Goal: Task Accomplishment & Management: Complete application form

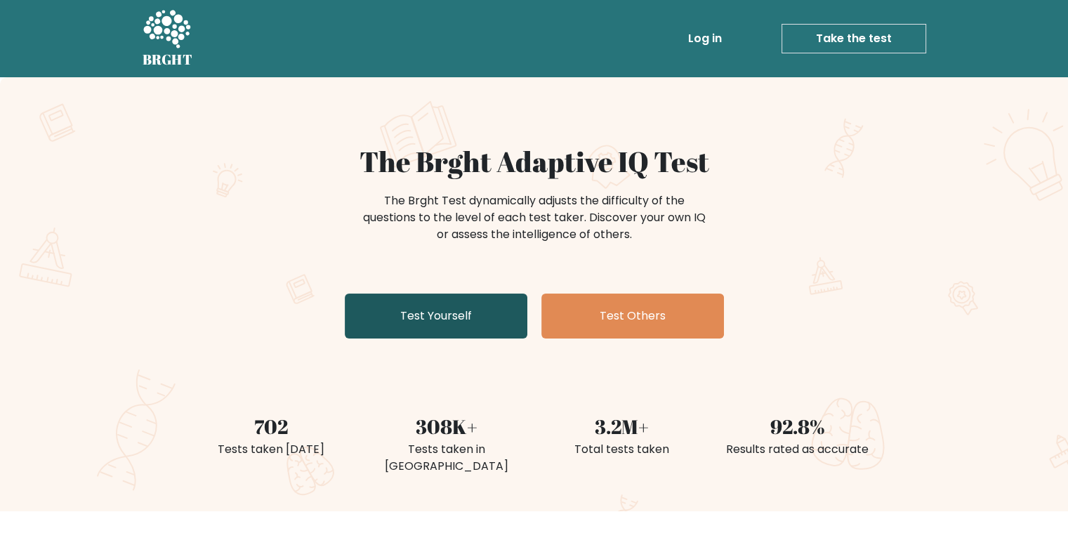
click at [454, 322] on link "Test Yourself" at bounding box center [436, 316] width 183 height 45
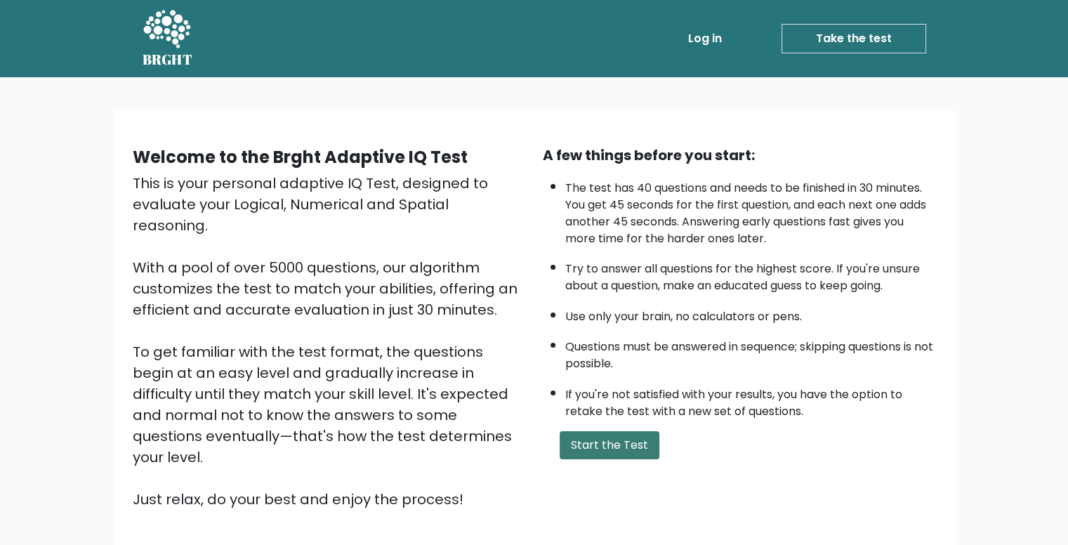
click at [618, 447] on button "Start the Test" at bounding box center [610, 445] width 100 height 28
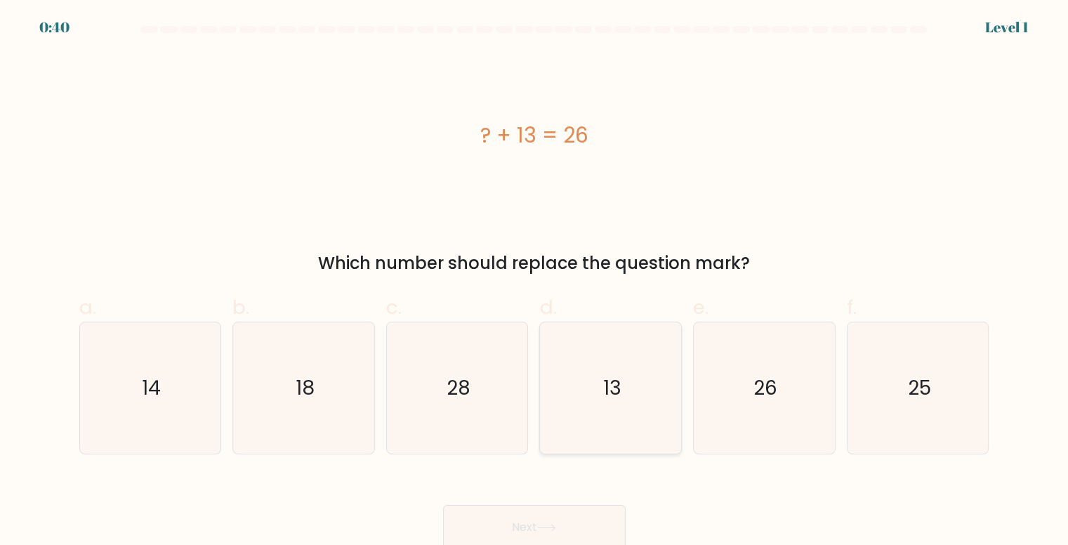
click at [607, 394] on text "13" at bounding box center [612, 387] width 18 height 27
click at [535, 282] on input "d. 13" at bounding box center [534, 276] width 1 height 9
radio input "true"
click at [520, 530] on button "Next" at bounding box center [534, 527] width 183 height 45
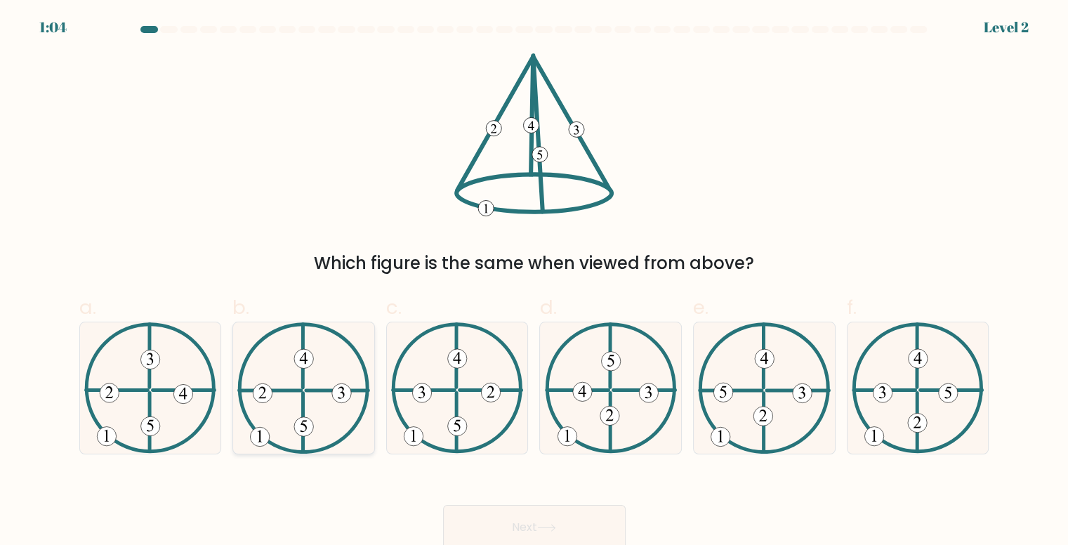
click at [326, 404] on icon at bounding box center [303, 387] width 132 height 131
click at [534, 282] on input "b." at bounding box center [534, 276] width 1 height 9
radio input "true"
click at [539, 516] on button "Next" at bounding box center [534, 527] width 183 height 45
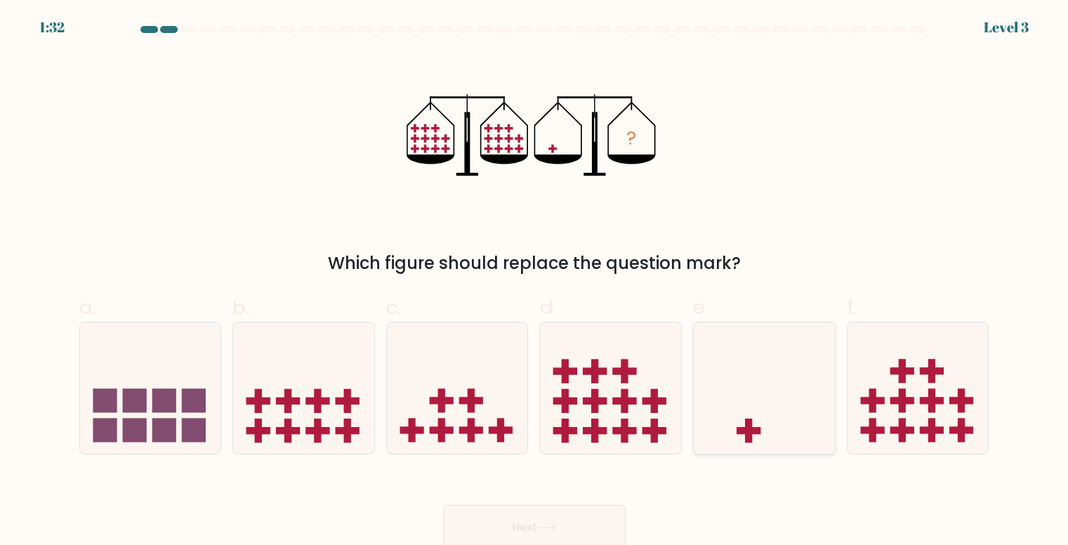
click at [739, 430] on rect at bounding box center [749, 430] width 24 height 7
click at [535, 282] on input "e." at bounding box center [534, 276] width 1 height 9
radio input "true"
click at [522, 537] on button "Next" at bounding box center [534, 527] width 183 height 45
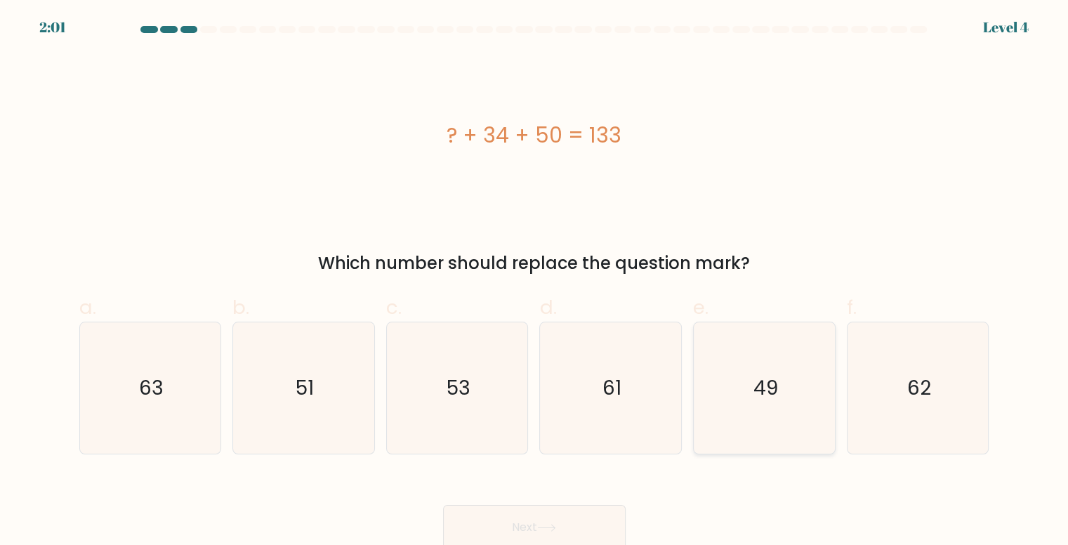
click at [779, 391] on icon "49" at bounding box center [764, 387] width 131 height 131
click at [535, 282] on input "e. 49" at bounding box center [534, 276] width 1 height 9
radio input "true"
click at [520, 541] on button "Next" at bounding box center [534, 527] width 183 height 45
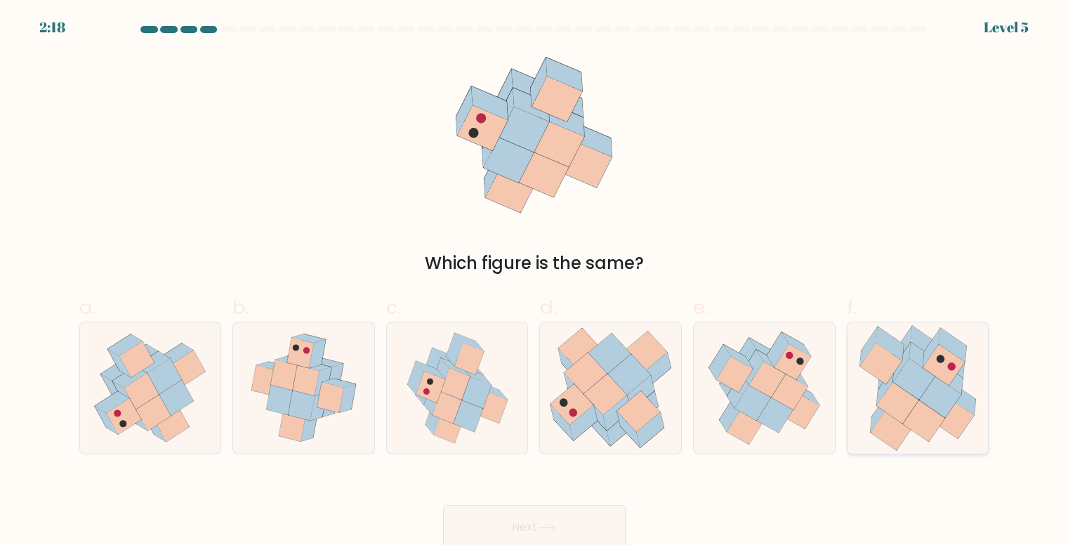
click at [927, 394] on icon at bounding box center [939, 396] width 41 height 41
click at [535, 282] on input "f." at bounding box center [534, 276] width 1 height 9
radio input "true"
click at [572, 528] on button "Next" at bounding box center [534, 527] width 183 height 45
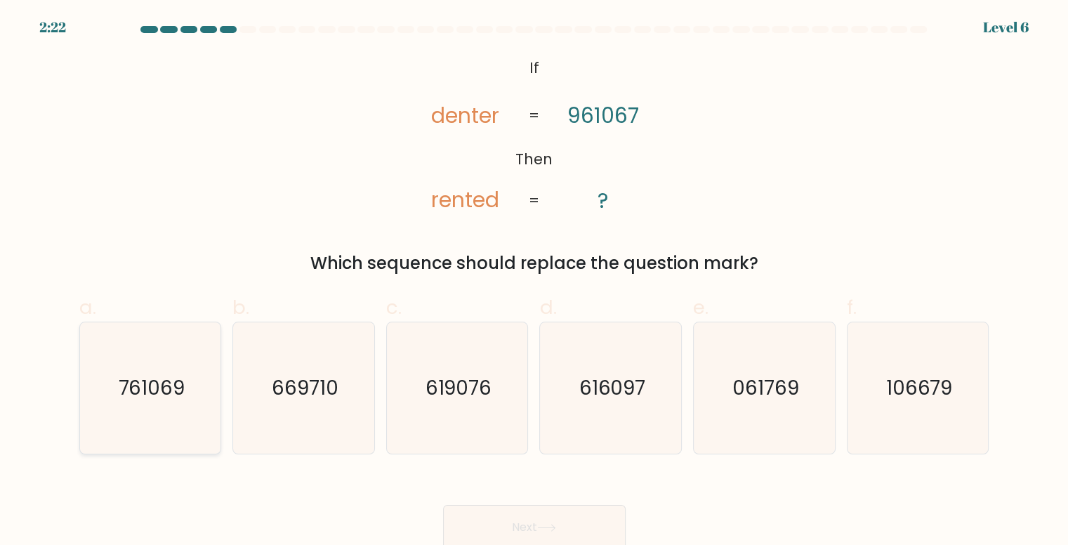
click at [157, 386] on text "761069" at bounding box center [151, 387] width 67 height 27
click at [534, 282] on input "a. 761069" at bounding box center [534, 276] width 1 height 9
radio input "true"
click at [514, 522] on button "Next" at bounding box center [534, 527] width 183 height 45
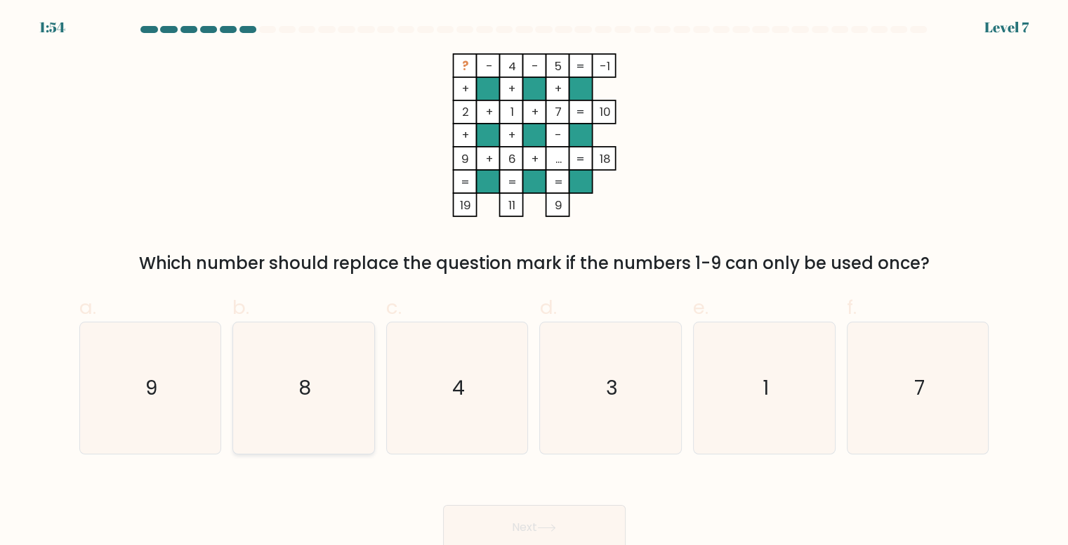
click at [310, 388] on text "8" at bounding box center [304, 387] width 13 height 27
click at [534, 282] on input "b. 8" at bounding box center [534, 276] width 1 height 9
radio input "true"
click at [507, 521] on button "Next" at bounding box center [534, 527] width 183 height 45
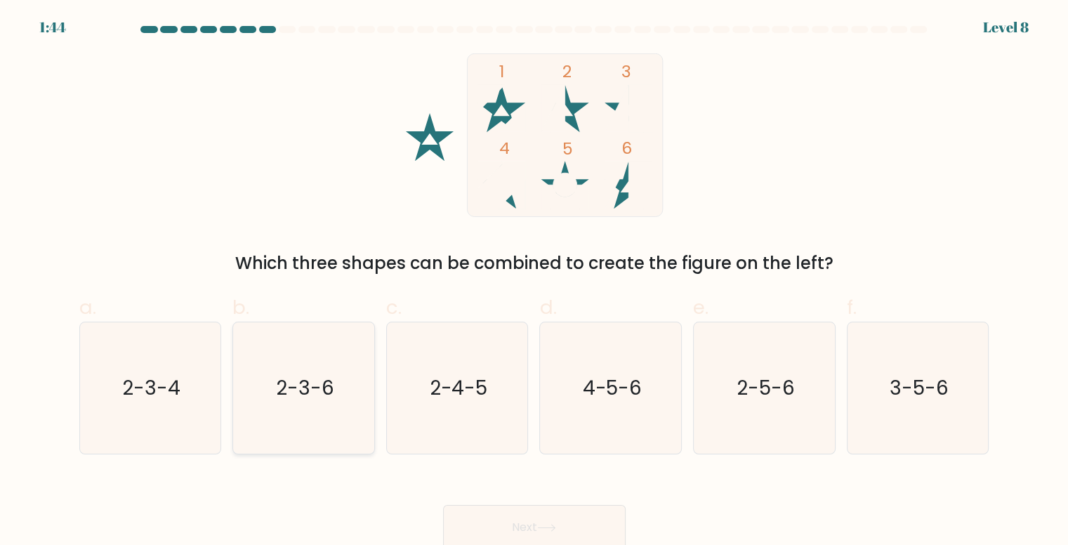
click at [312, 405] on icon "2-3-6" at bounding box center [303, 387] width 131 height 131
click at [534, 282] on input "b. 2-3-6" at bounding box center [534, 276] width 1 height 9
radio input "true"
click at [475, 518] on button "Next" at bounding box center [534, 527] width 183 height 45
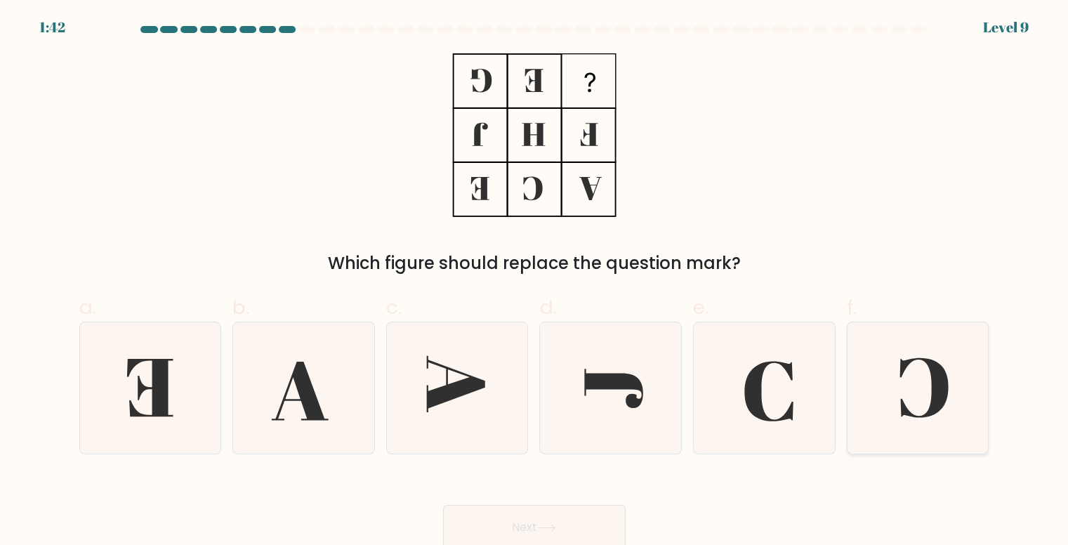
click at [902, 421] on icon at bounding box center [918, 387] width 131 height 131
click at [535, 282] on input "f." at bounding box center [534, 276] width 1 height 9
radio input "true"
click at [529, 532] on button "Next" at bounding box center [534, 527] width 183 height 45
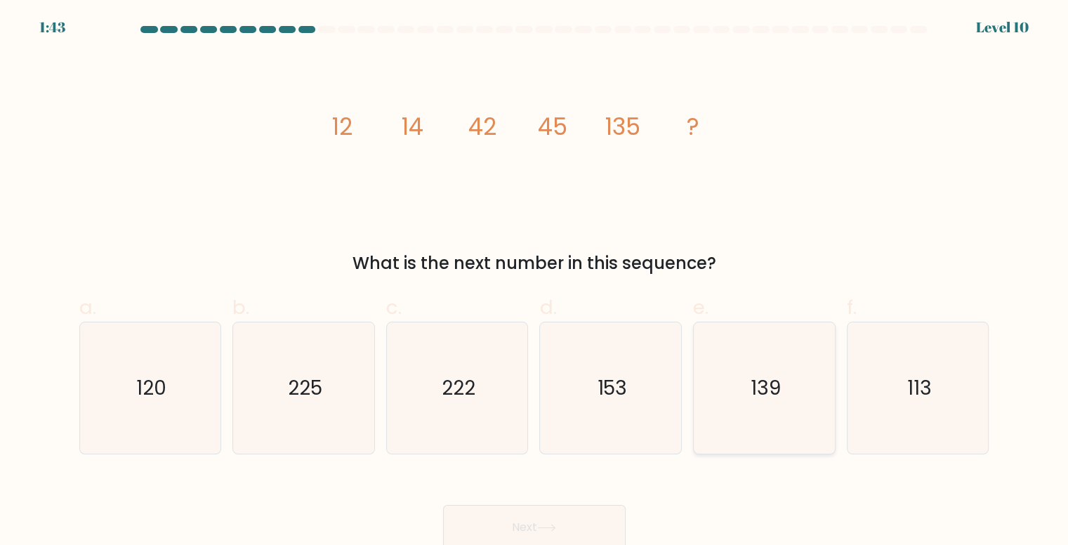
click at [717, 375] on icon "139" at bounding box center [764, 387] width 131 height 131
click at [535, 282] on input "e. 139" at bounding box center [534, 276] width 1 height 9
radio input "true"
click at [522, 530] on button "Next" at bounding box center [534, 527] width 183 height 45
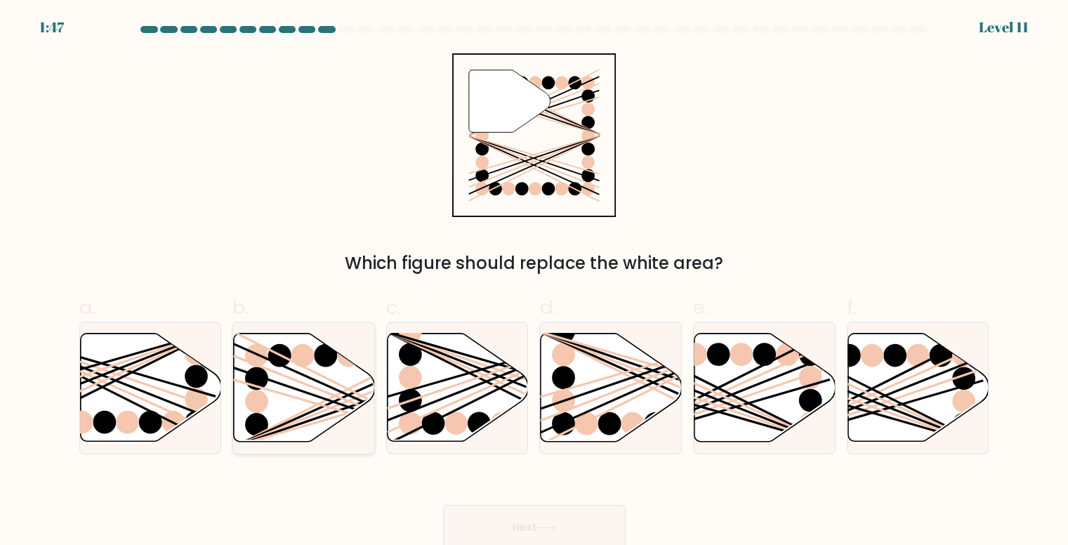
click at [348, 388] on line at bounding box center [348, 387] width 228 height 113
click at [534, 282] on input "b." at bounding box center [534, 276] width 1 height 9
radio input "true"
click at [500, 525] on button "Next" at bounding box center [534, 527] width 183 height 45
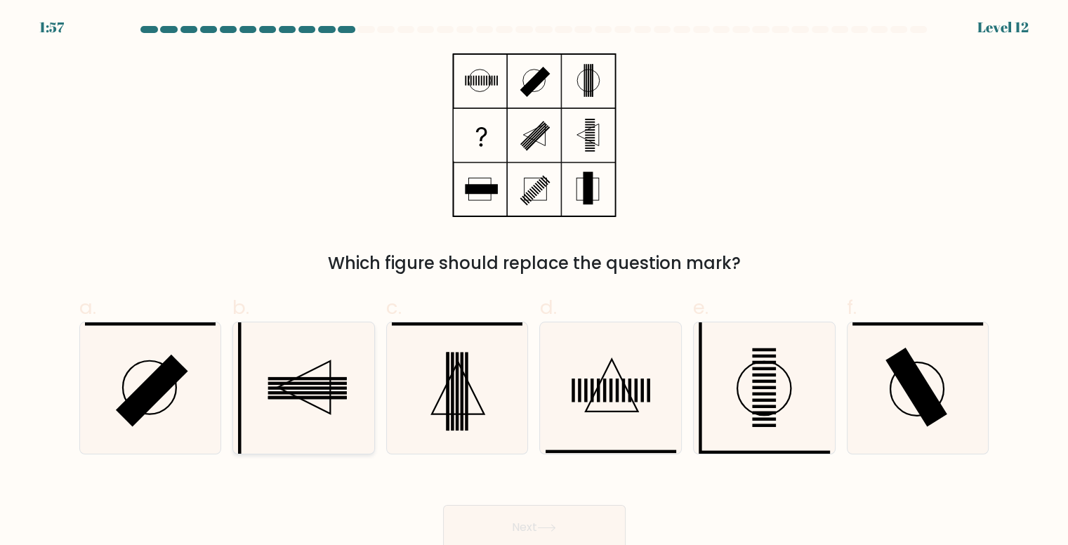
click at [315, 387] on rect at bounding box center [307, 387] width 79 height 3
click at [534, 282] on input "b." at bounding box center [534, 276] width 1 height 9
radio input "true"
click at [534, 520] on button "Next" at bounding box center [534, 527] width 183 height 45
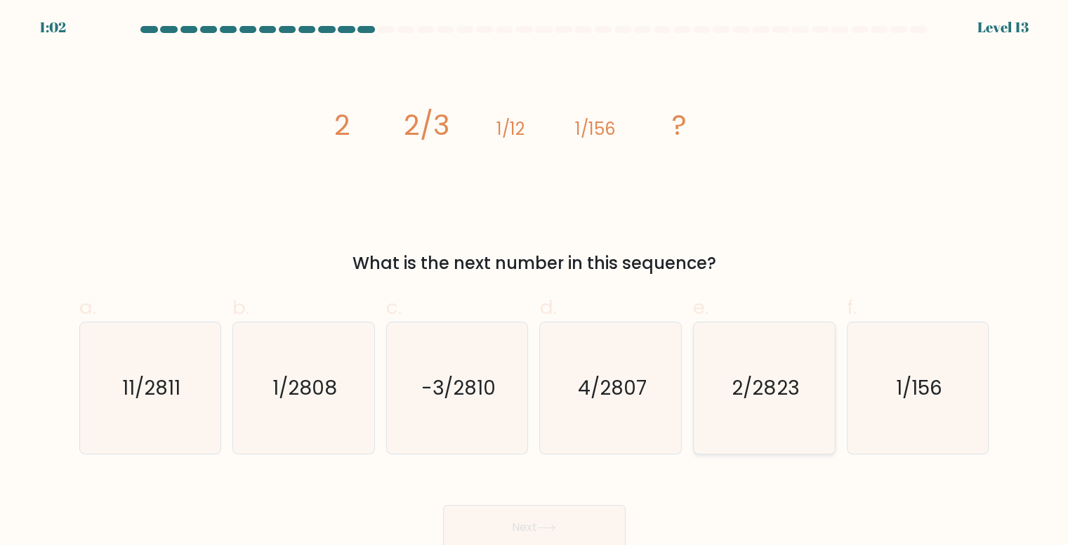
click at [730, 388] on icon "2/2823" at bounding box center [764, 387] width 131 height 131
click at [535, 282] on input "e. 2/2823" at bounding box center [534, 276] width 1 height 9
radio input "true"
click at [513, 520] on button "Next" at bounding box center [534, 527] width 183 height 45
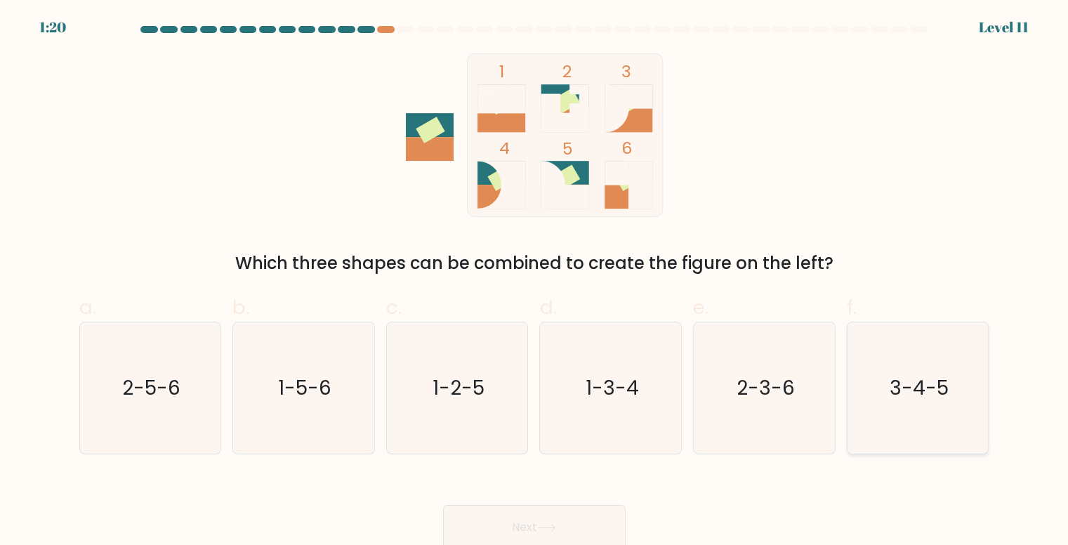
click at [938, 394] on text "3-4-5" at bounding box center [919, 387] width 59 height 27
click at [535, 282] on input "f. 3-4-5" at bounding box center [534, 276] width 1 height 9
radio input "true"
click at [486, 523] on button "Next" at bounding box center [534, 527] width 183 height 45
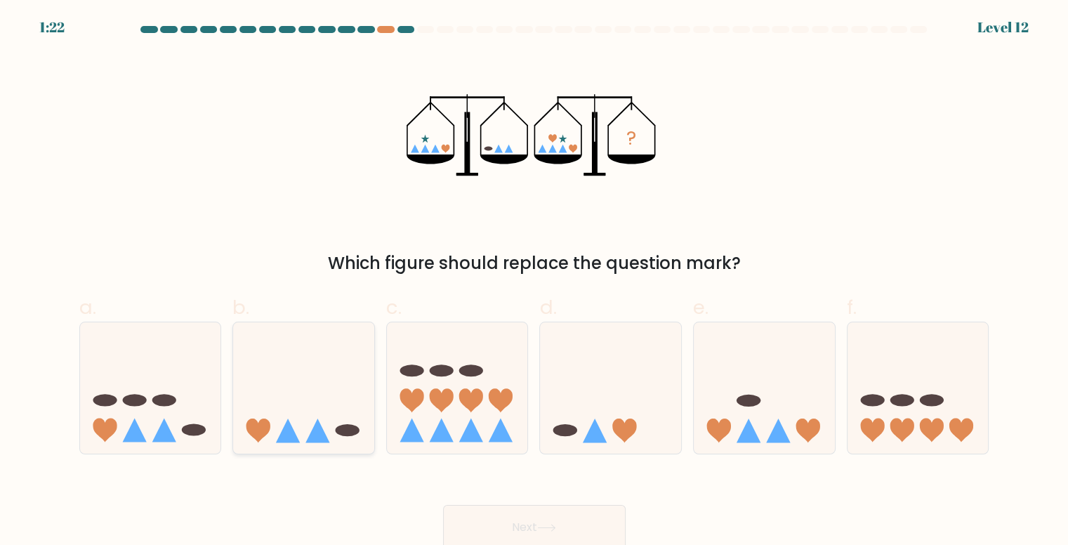
click at [337, 419] on icon at bounding box center [303, 387] width 141 height 117
click at [534, 282] on input "b." at bounding box center [534, 276] width 1 height 9
radio input "true"
click at [560, 520] on button "Next" at bounding box center [534, 527] width 183 height 45
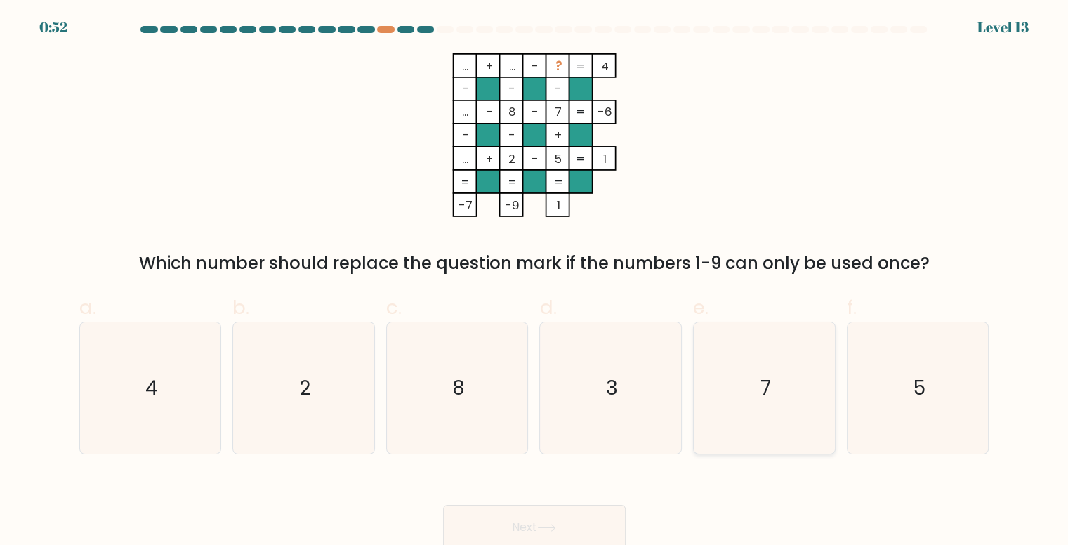
click at [744, 407] on icon "7" at bounding box center [764, 387] width 131 height 131
click at [535, 282] on input "e. 7" at bounding box center [534, 276] width 1 height 9
radio input "true"
click at [531, 539] on button "Next" at bounding box center [534, 527] width 183 height 45
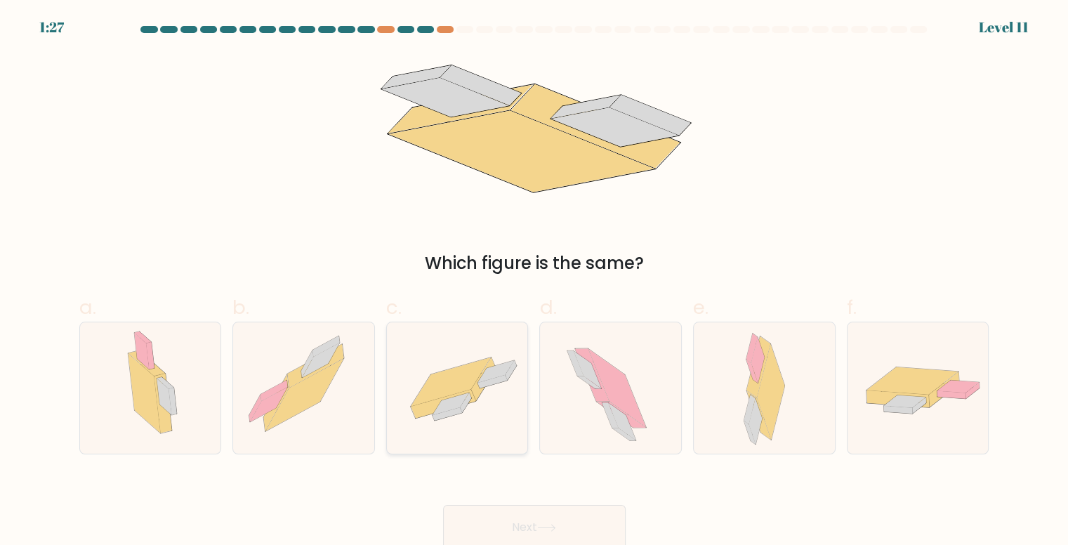
click at [466, 385] on icon at bounding box center [451, 381] width 80 height 49
click at [534, 282] on input "c." at bounding box center [534, 276] width 1 height 9
radio input "true"
click at [553, 532] on icon at bounding box center [546, 528] width 19 height 8
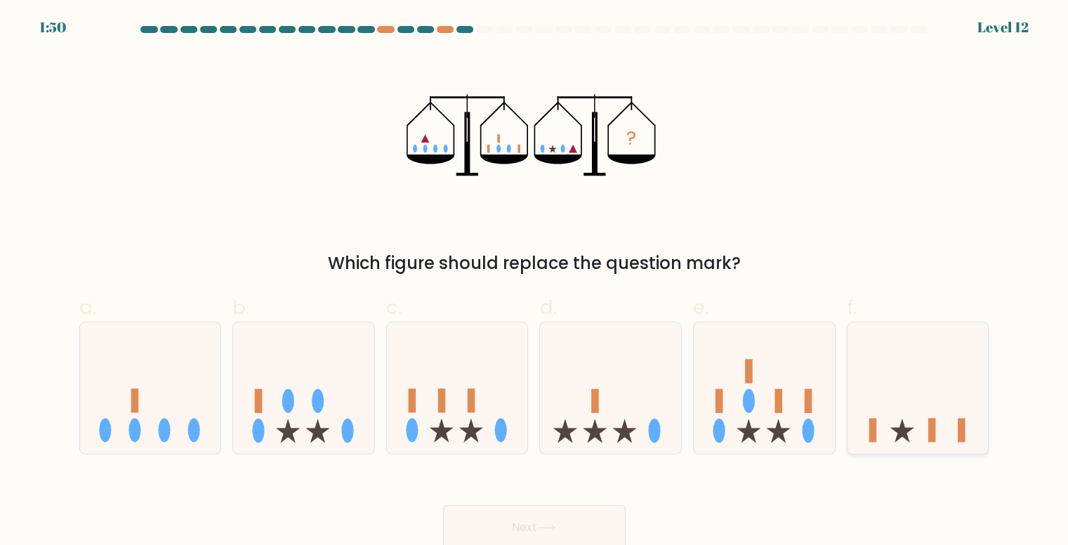
click at [944, 409] on icon at bounding box center [918, 387] width 141 height 117
click at [535, 282] on input "f." at bounding box center [534, 276] width 1 height 9
radio input "true"
click at [497, 529] on button "Next" at bounding box center [534, 527] width 183 height 45
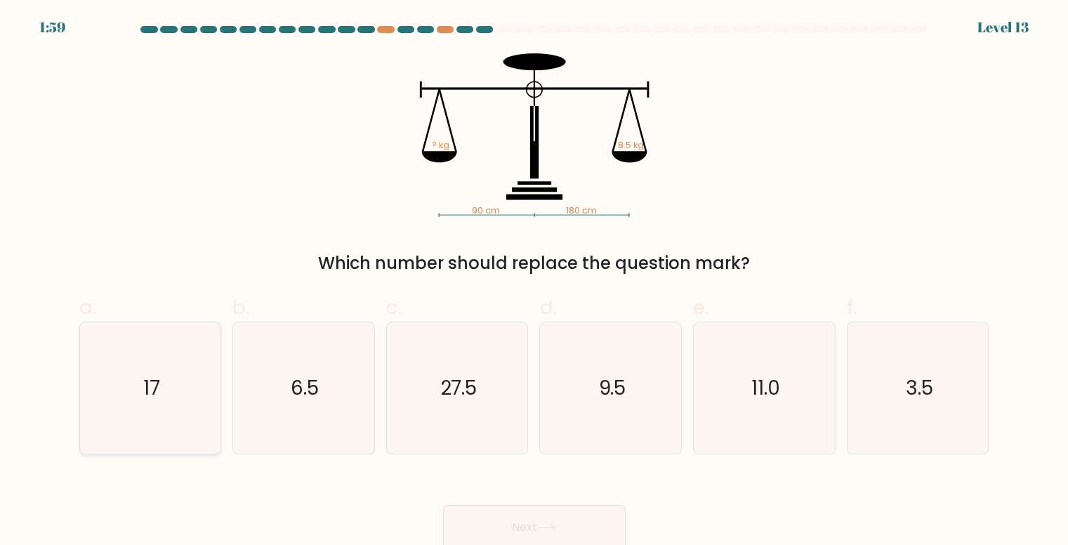
click at [138, 353] on icon "17" at bounding box center [150, 387] width 131 height 131
click at [534, 282] on input "a. 17" at bounding box center [534, 276] width 1 height 9
radio input "true"
click at [478, 534] on button "Next" at bounding box center [534, 527] width 183 height 45
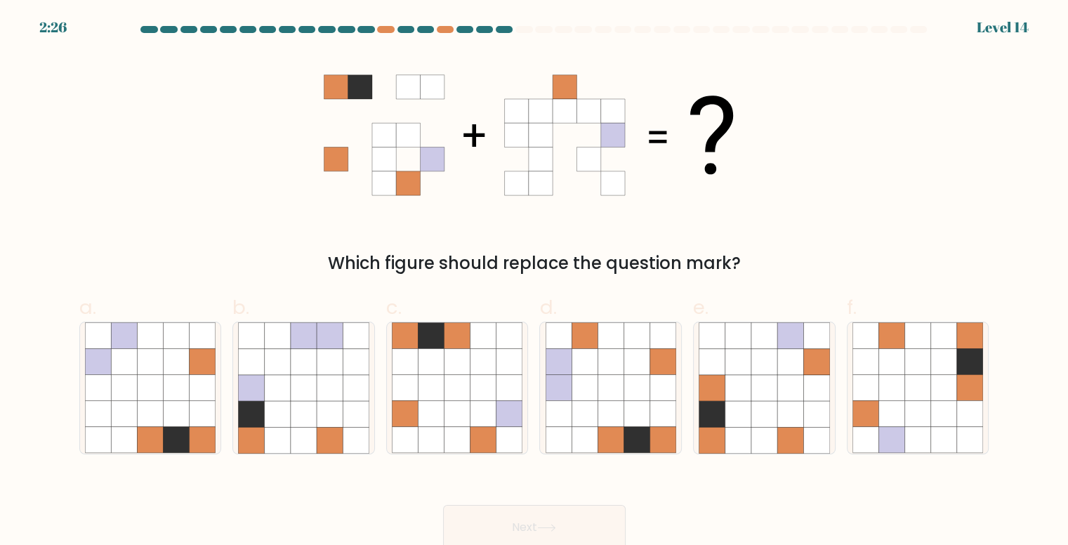
click at [478, 534] on button "Next" at bounding box center [534, 527] width 183 height 45
click at [461, 376] on icon at bounding box center [458, 388] width 26 height 26
click at [534, 282] on input "c." at bounding box center [534, 276] width 1 height 9
radio input "true"
click at [567, 516] on button "Next" at bounding box center [534, 527] width 183 height 45
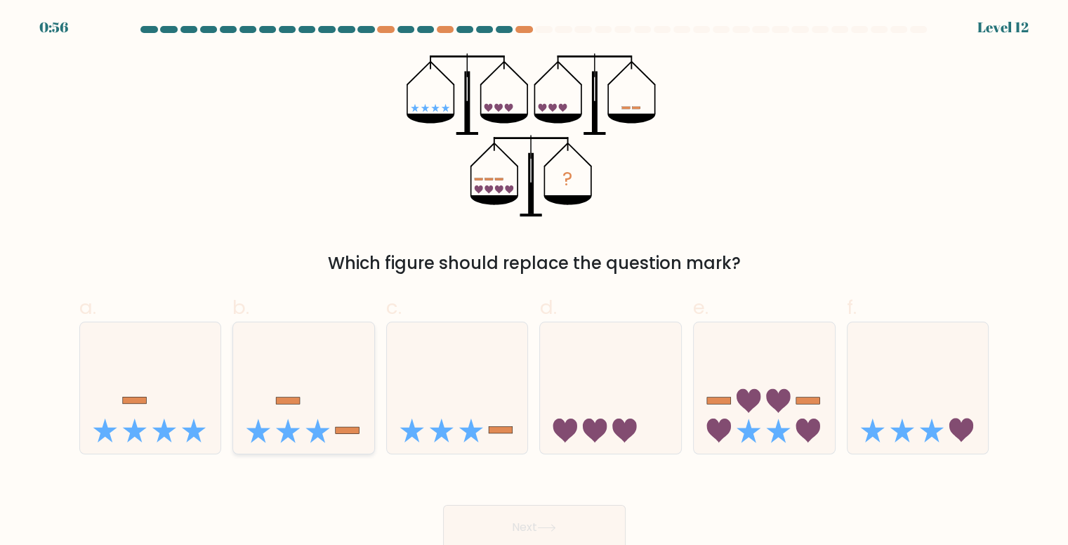
click at [320, 398] on icon at bounding box center [303, 387] width 141 height 117
click at [534, 282] on input "b." at bounding box center [534, 276] width 1 height 9
radio input "true"
click at [570, 537] on button "Next" at bounding box center [534, 527] width 183 height 45
